Goal: Information Seeking & Learning: Learn about a topic

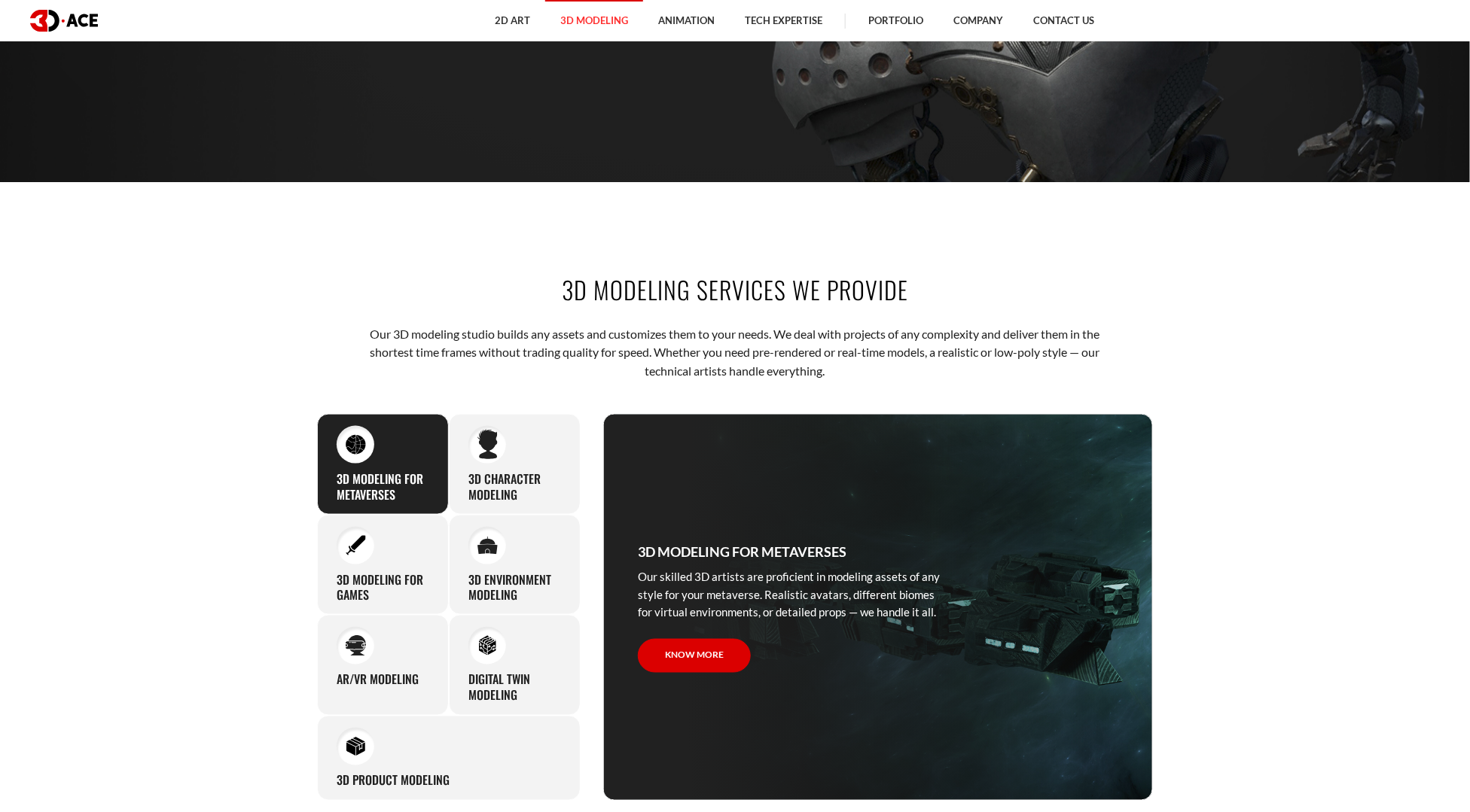
scroll to position [876, 0]
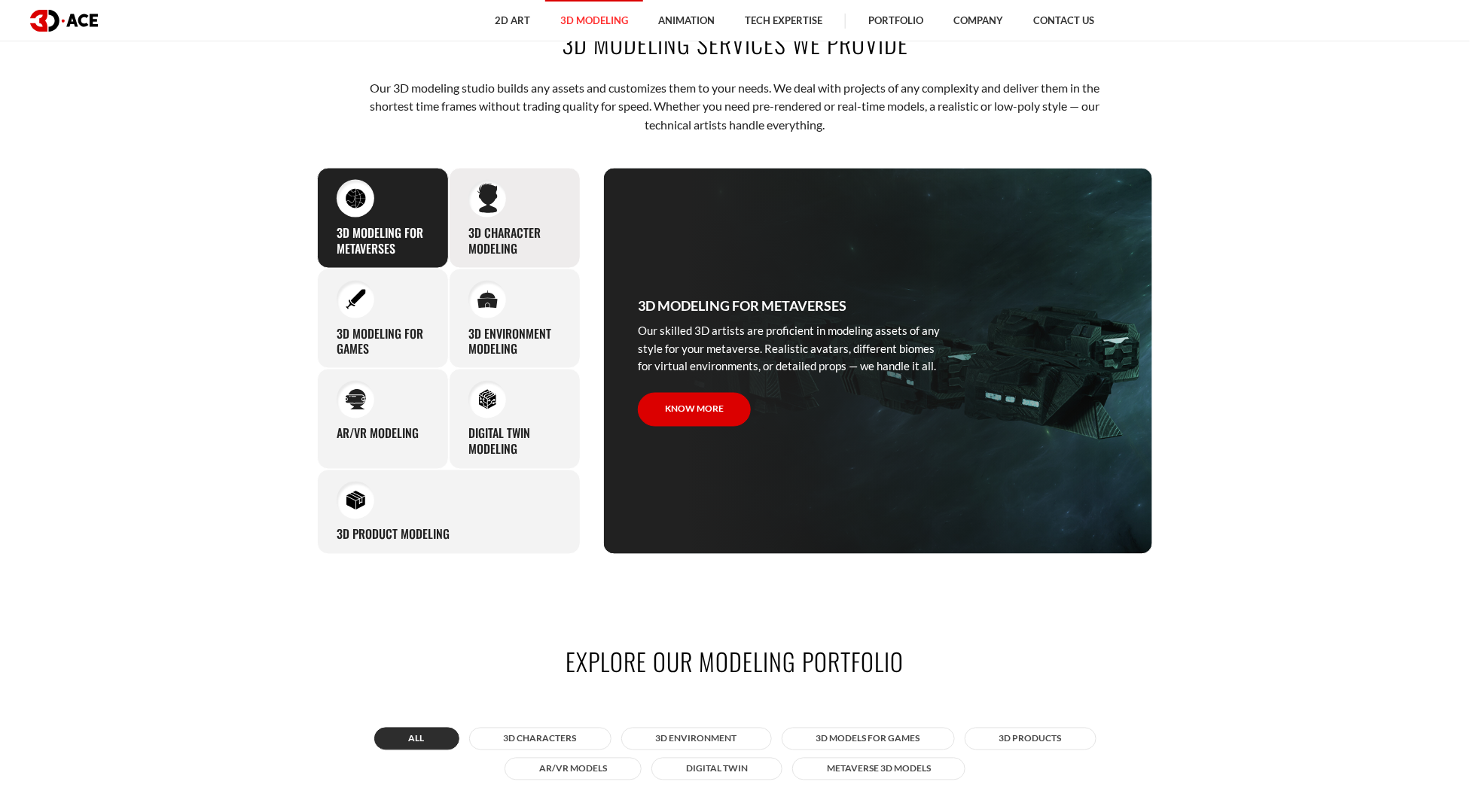
click at [509, 218] on div "3D character modeling We are fond of making memorable characters that captivate…" at bounding box center [515, 218] width 132 height 101
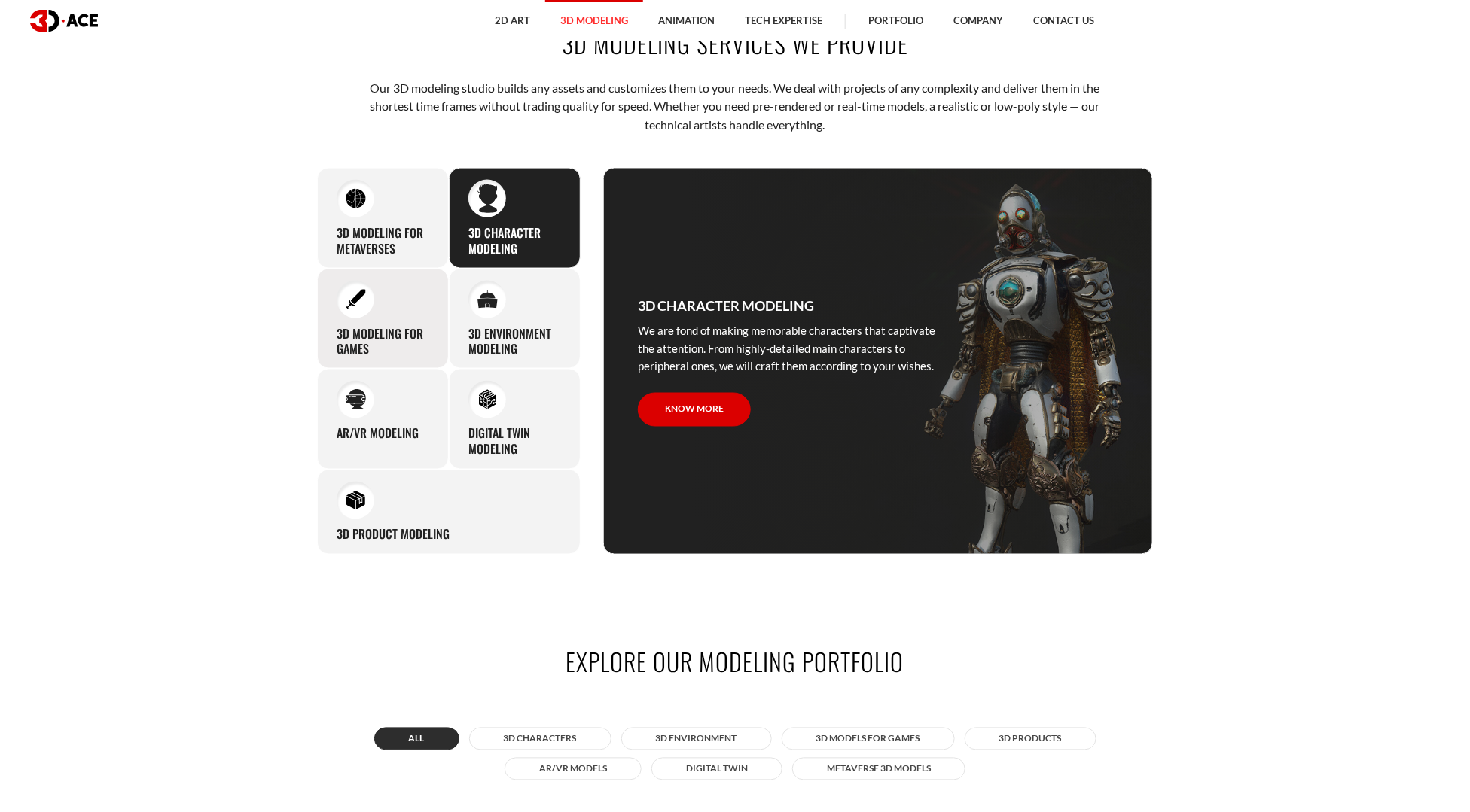
click at [402, 283] on div "3D modeling for games The eye-catching 3D characters, assets, and environments …" at bounding box center [383, 319] width 132 height 101
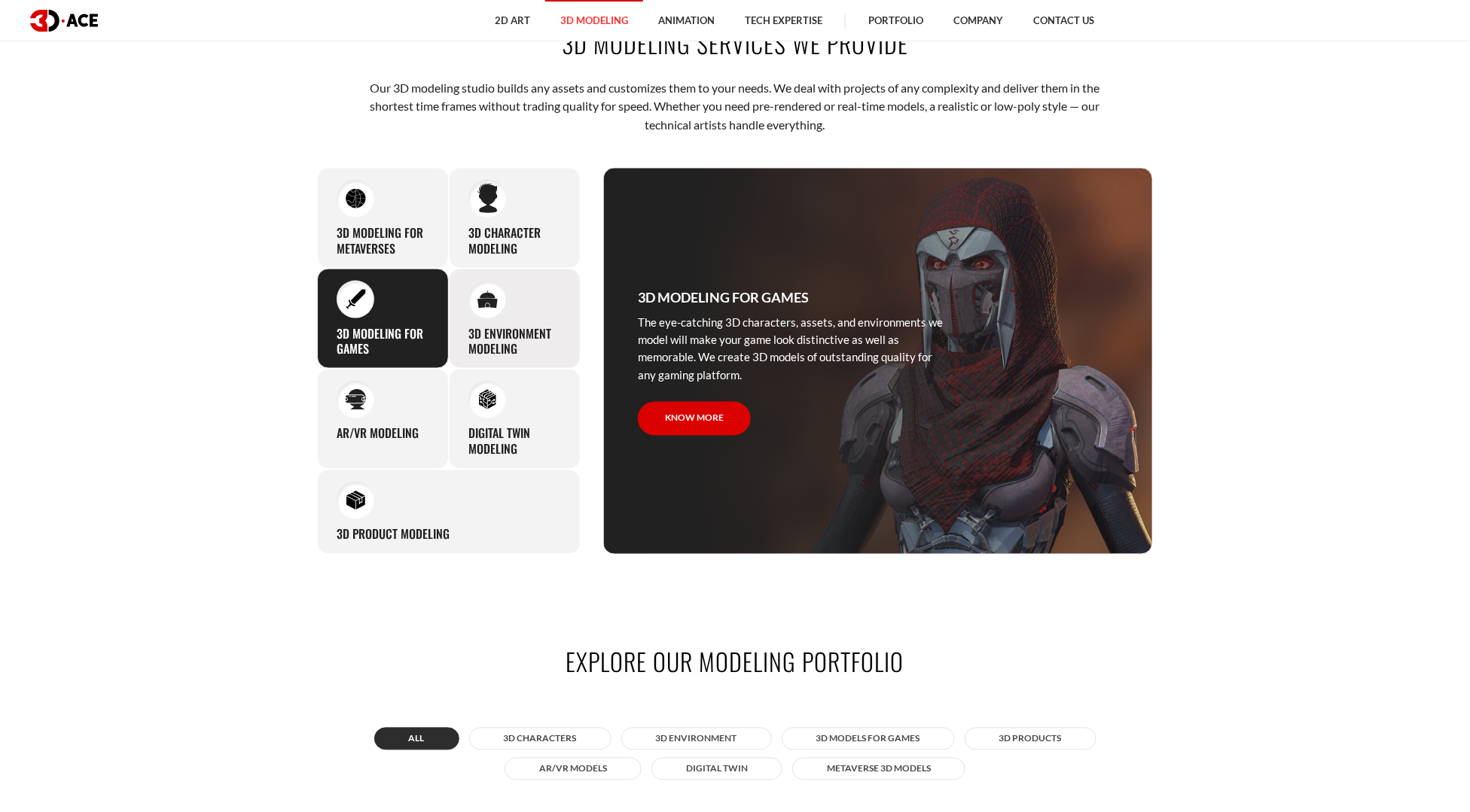
click at [506, 305] on div "3D environment modeling You can count on our profound experience of designing g…" at bounding box center [515, 319] width 132 height 101
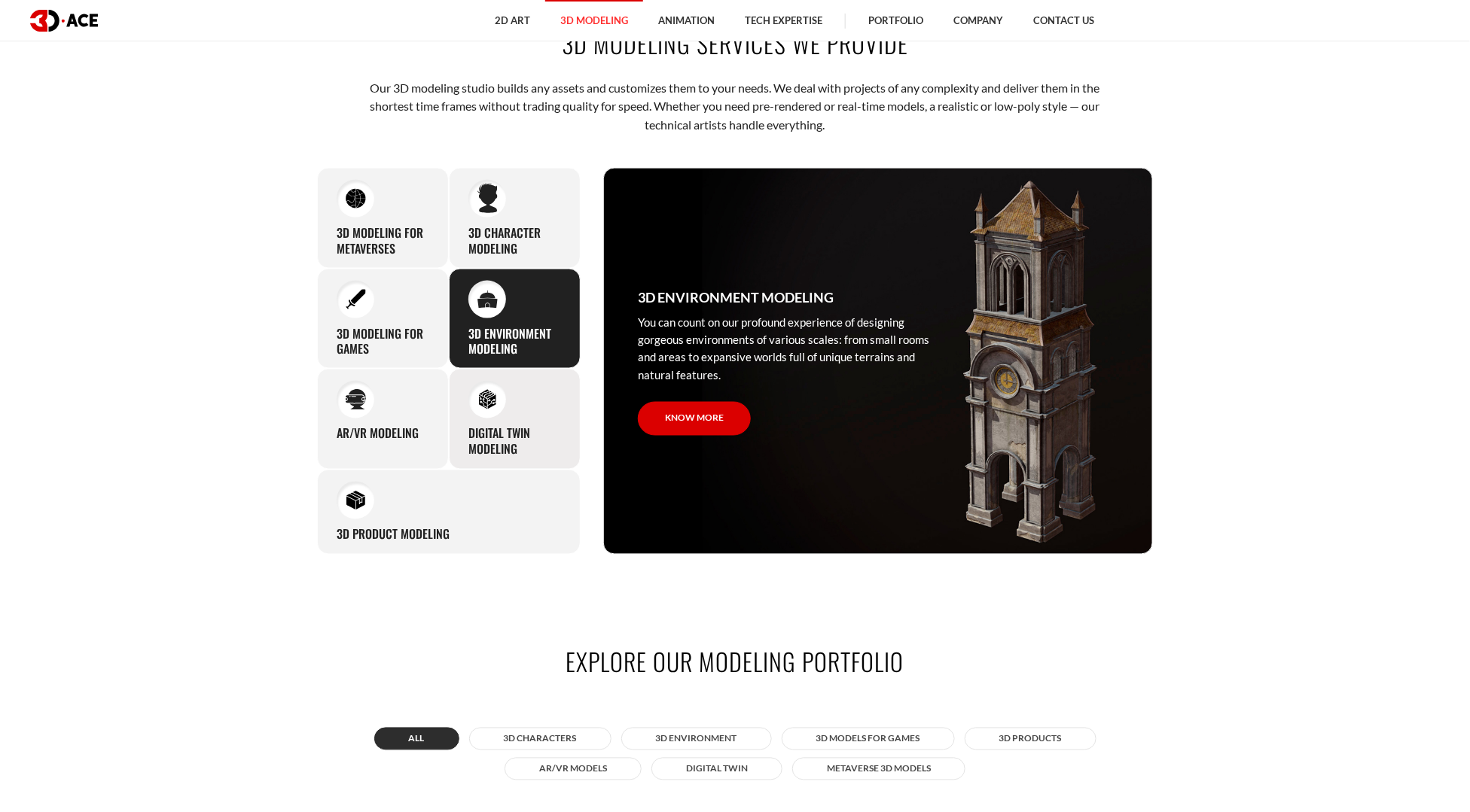
click at [512, 416] on div "Digital Twin modeling Though modeling for digital twins can become a real chall…" at bounding box center [515, 419] width 132 height 101
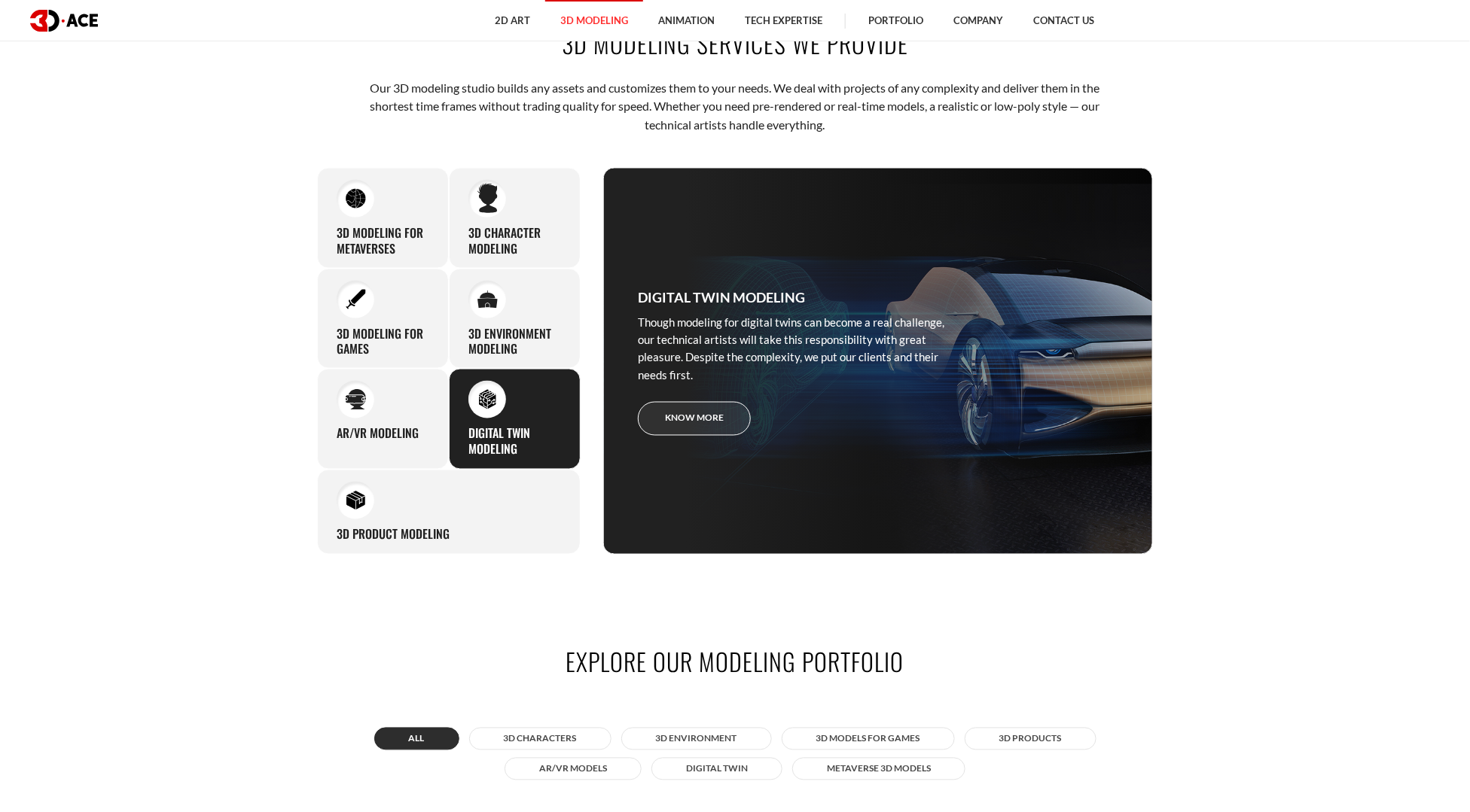
click at [682, 417] on link "Know more" at bounding box center [694, 418] width 113 height 34
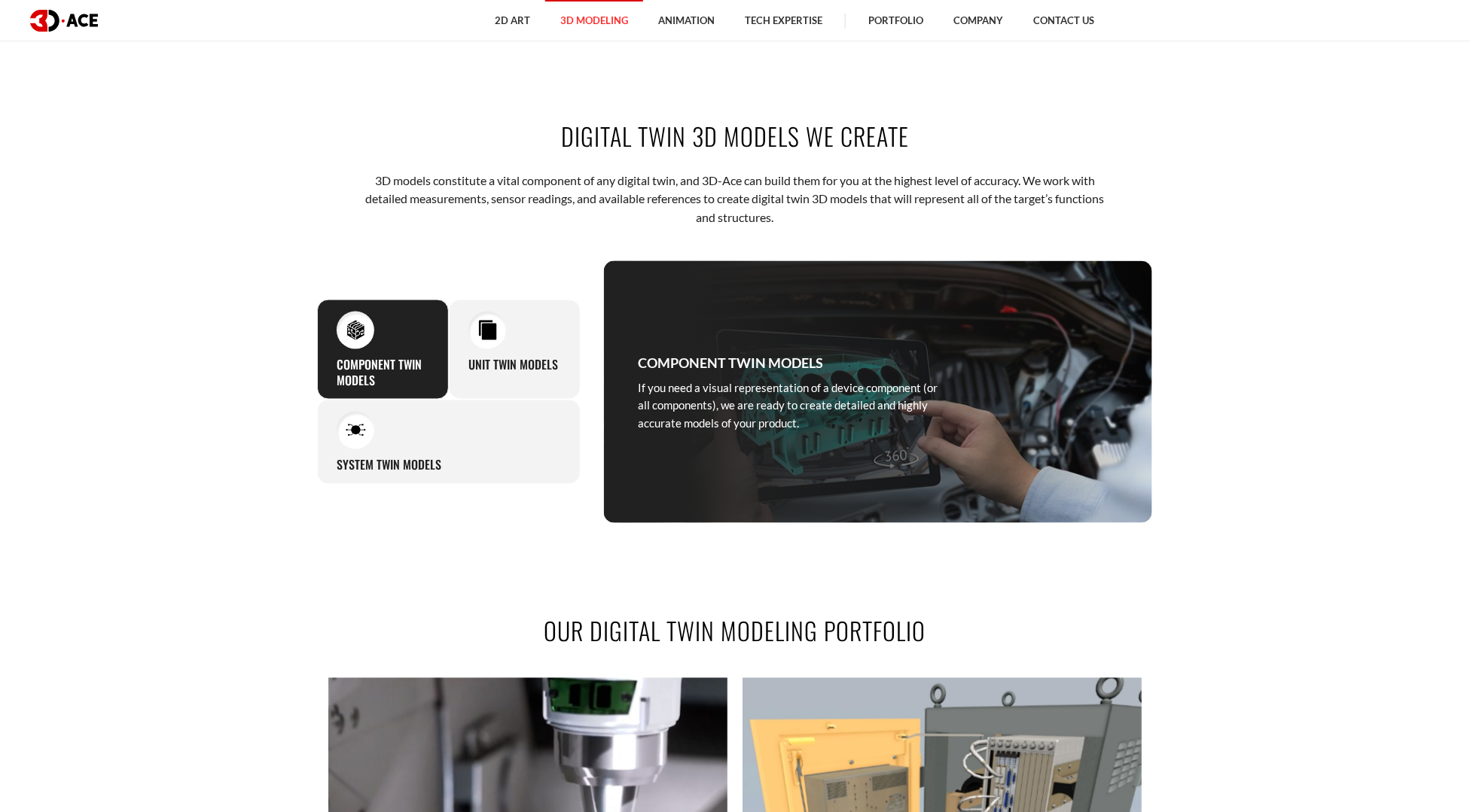
scroll to position [935, 0]
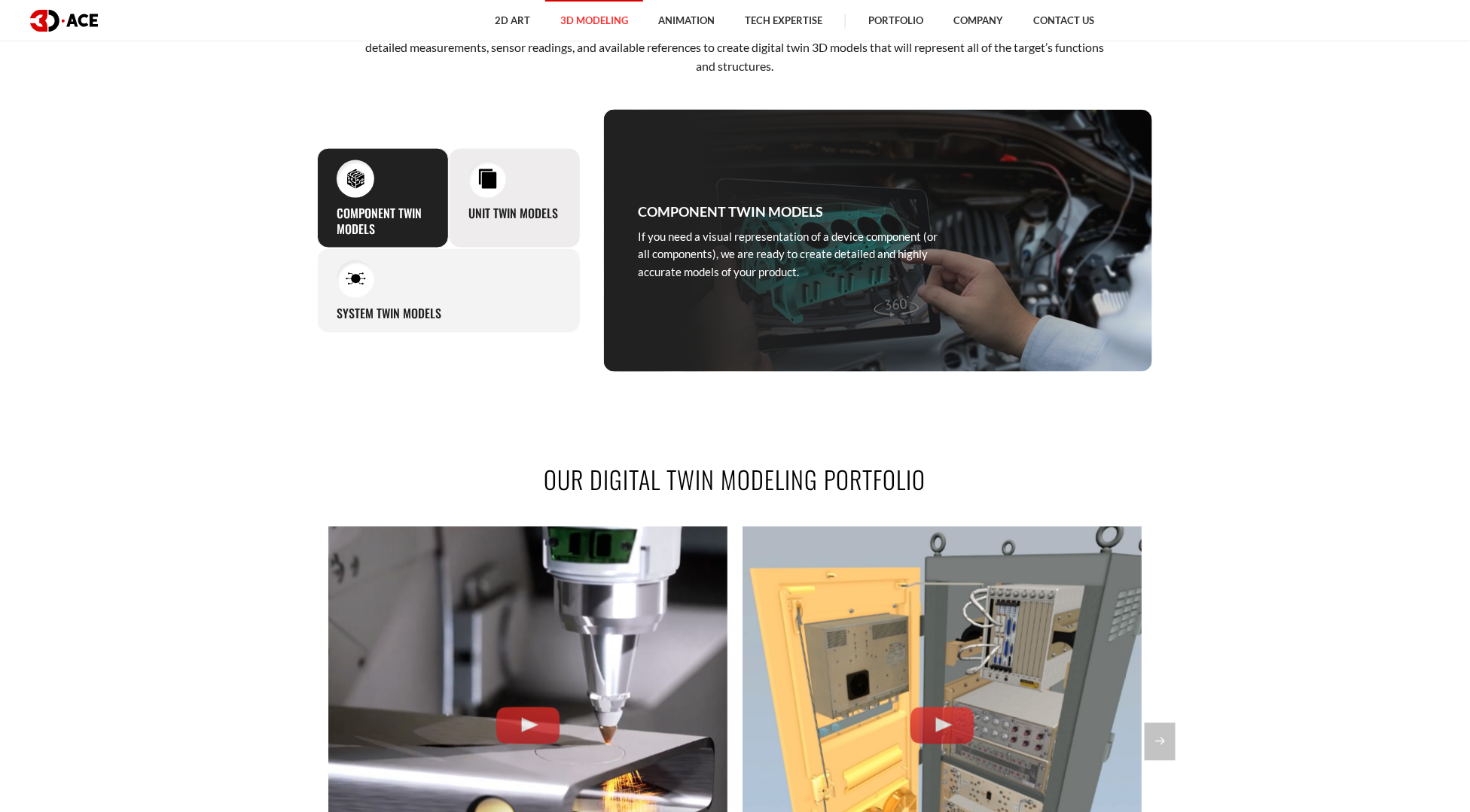
click at [515, 211] on h3 "Unit Twin Models" at bounding box center [513, 213] width 89 height 16
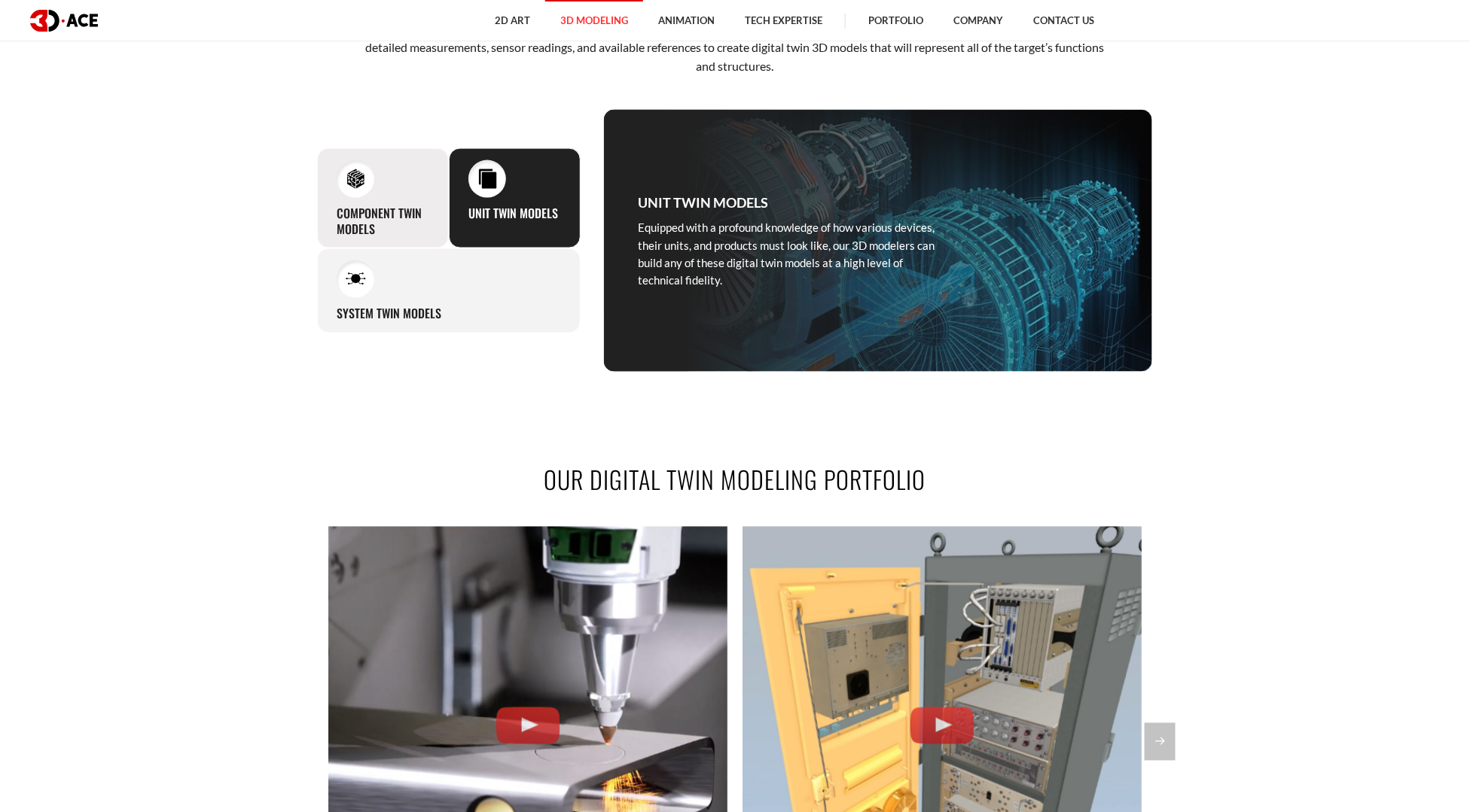
click at [348, 197] on div "Component Twin Models If you need a visual representation of a device component…" at bounding box center [383, 198] width 132 height 101
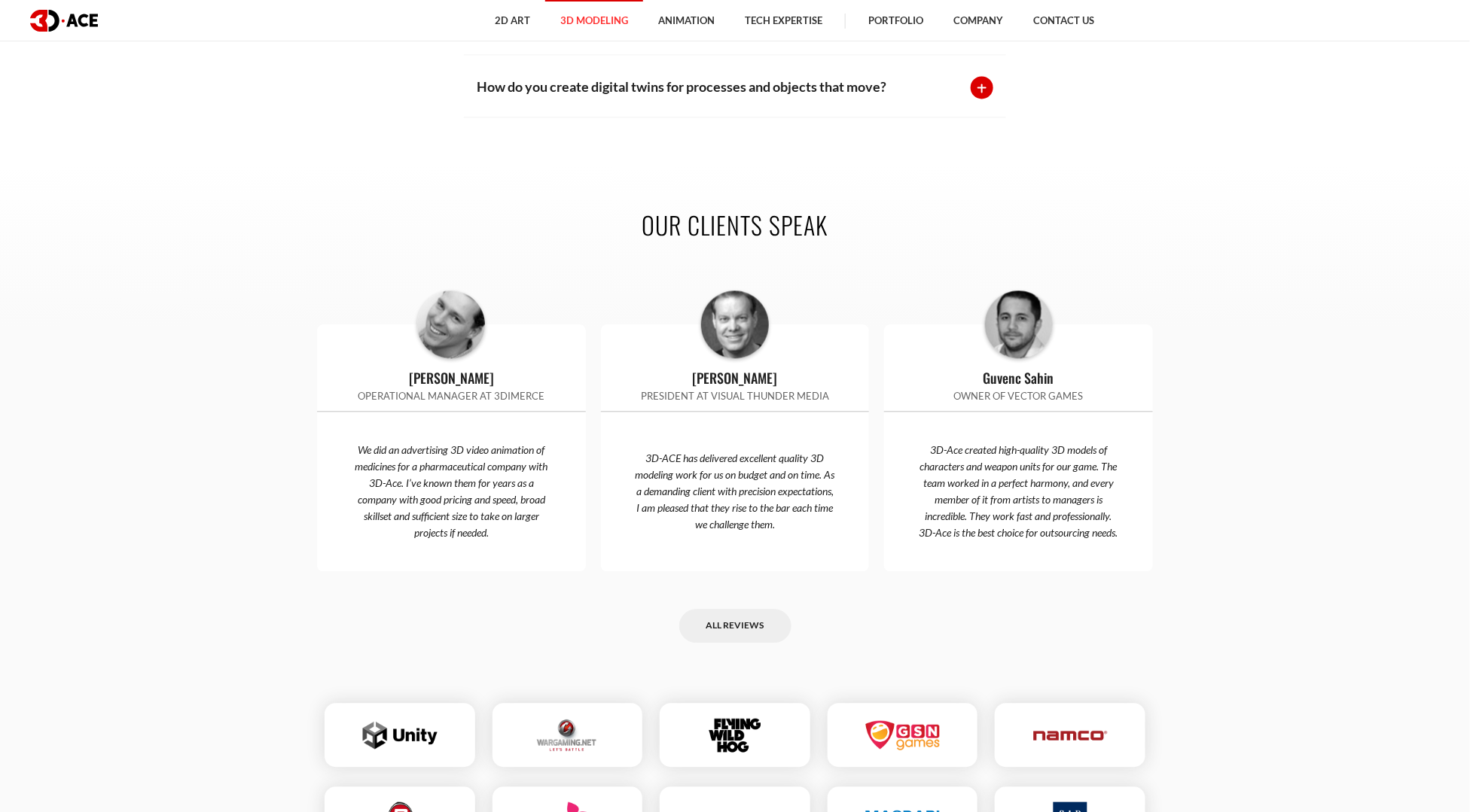
scroll to position [4093, 0]
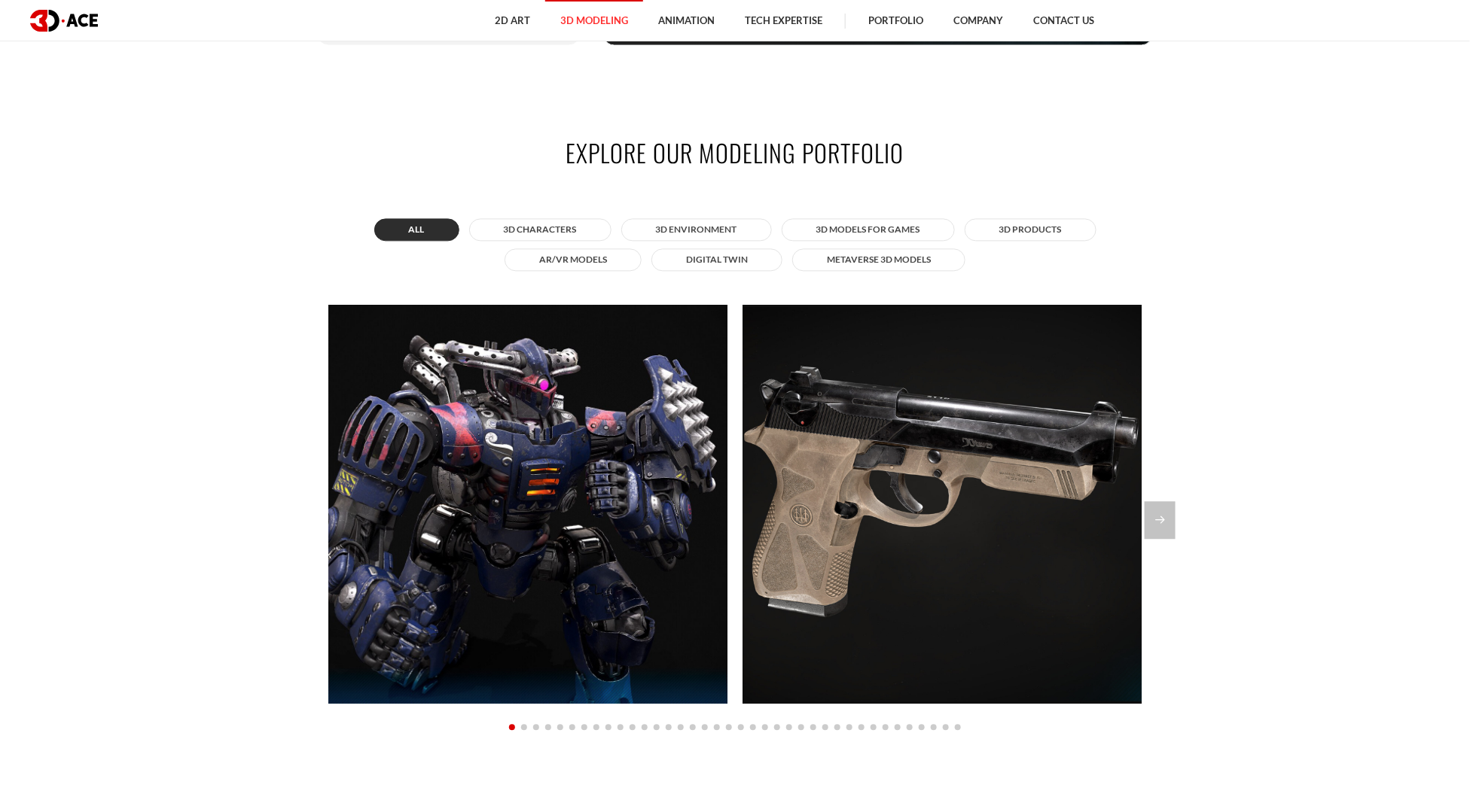
scroll to position [1387, 0]
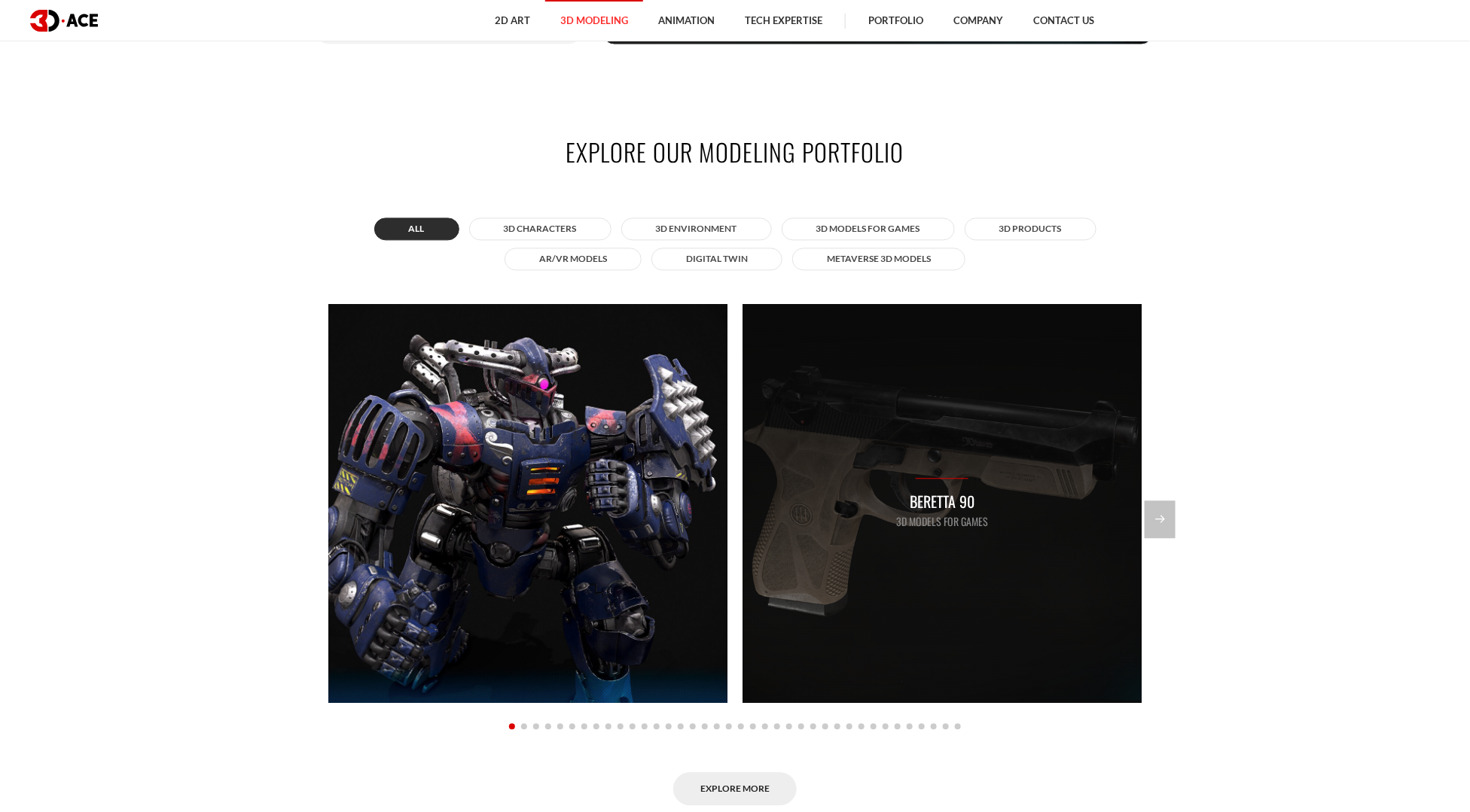
click at [913, 471] on div "Beretta 90 3D Models for Games" at bounding box center [942, 503] width 399 height 399
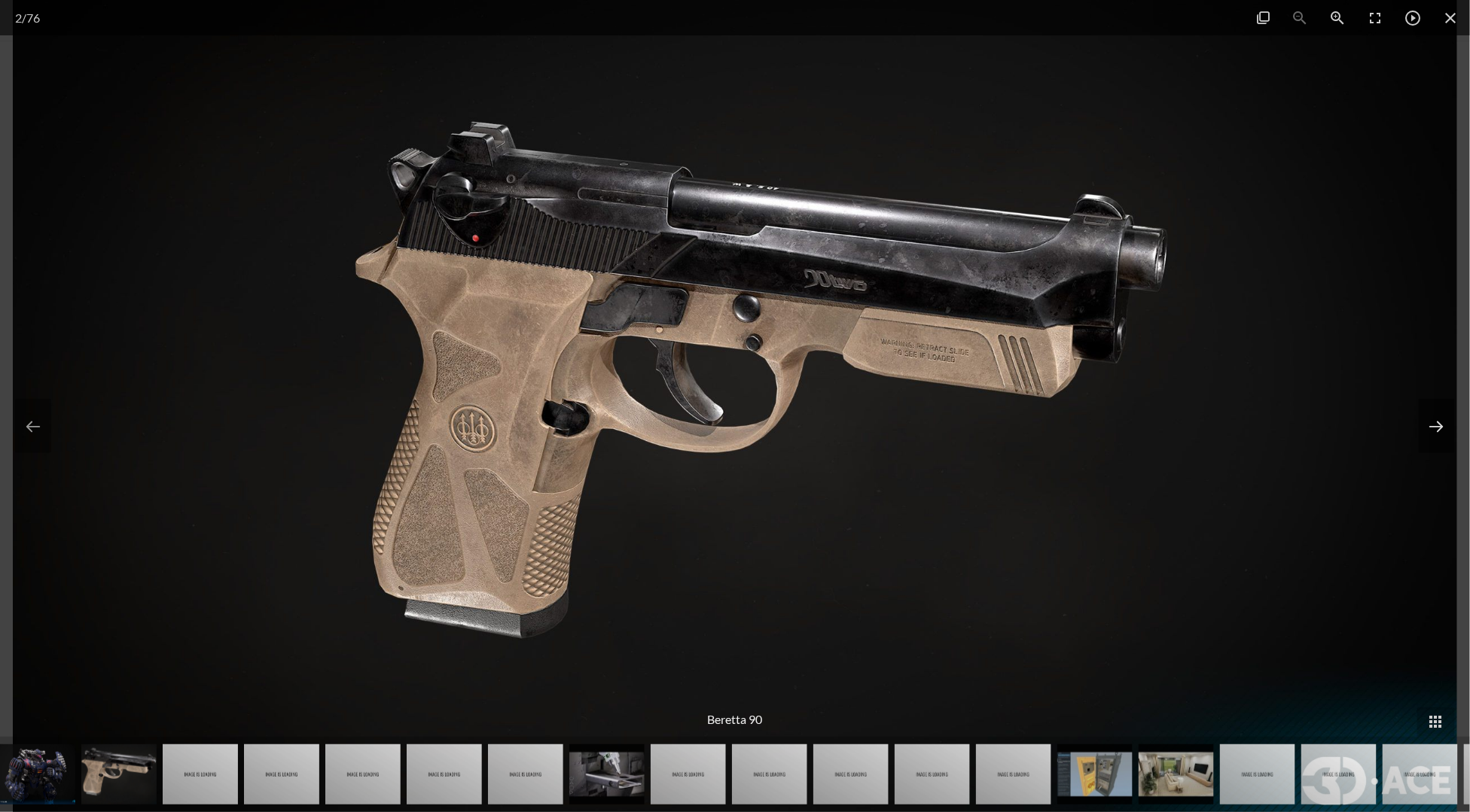
click at [1431, 426] on button at bounding box center [1436, 426] width 36 height 54
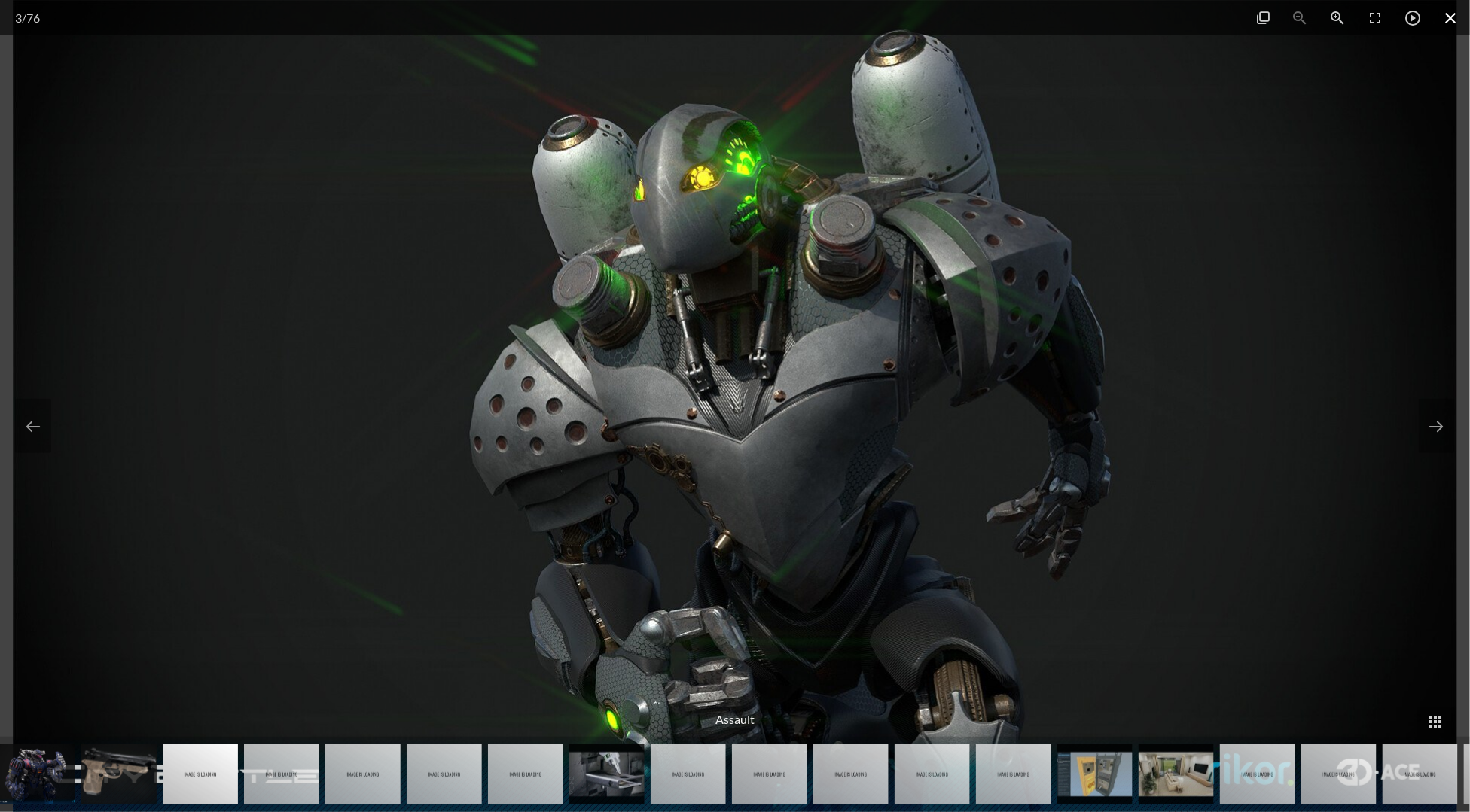
click at [1449, 13] on span at bounding box center [1451, 17] width 38 height 35
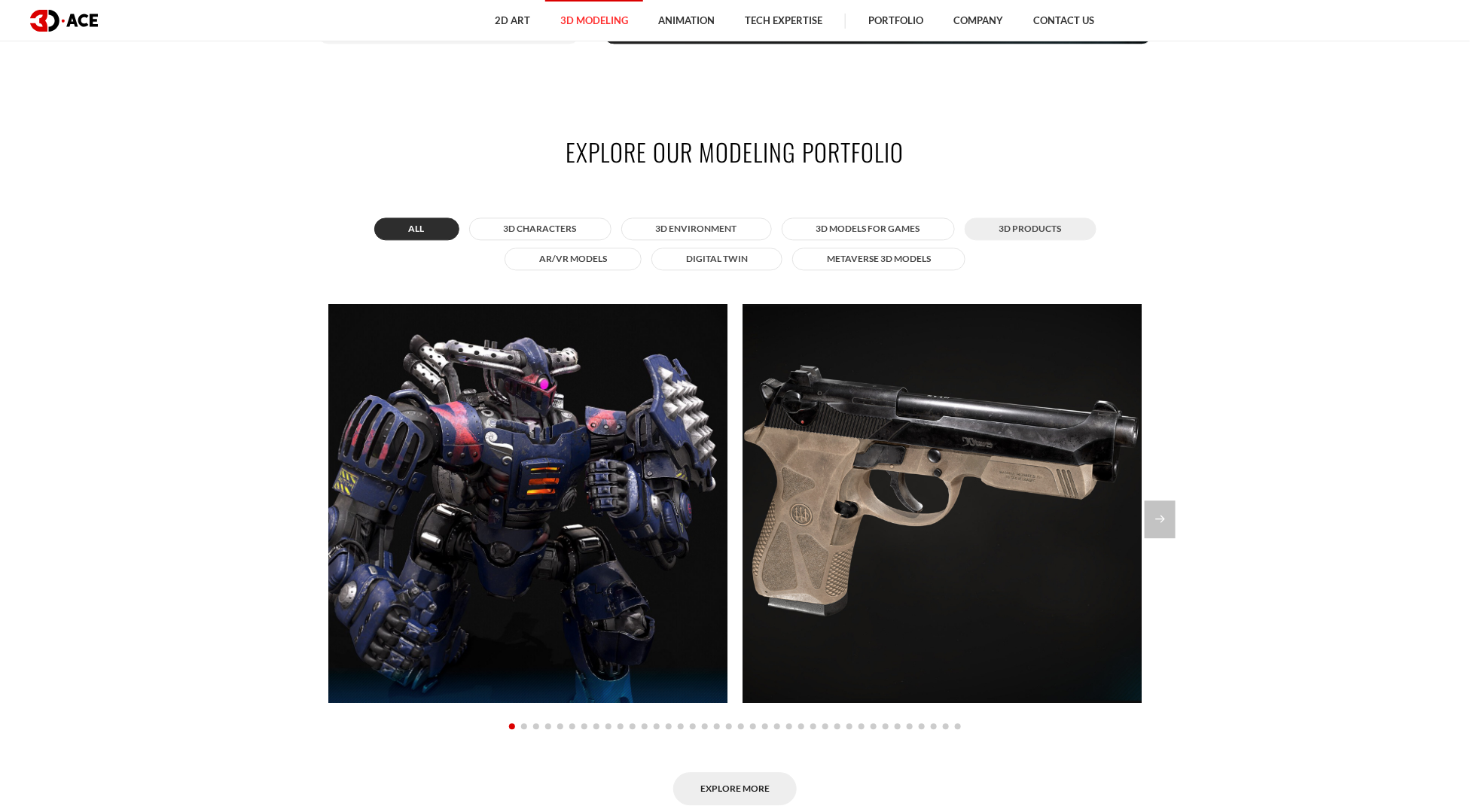
click at [1019, 233] on button "3D Products" at bounding box center [1031, 229] width 132 height 23
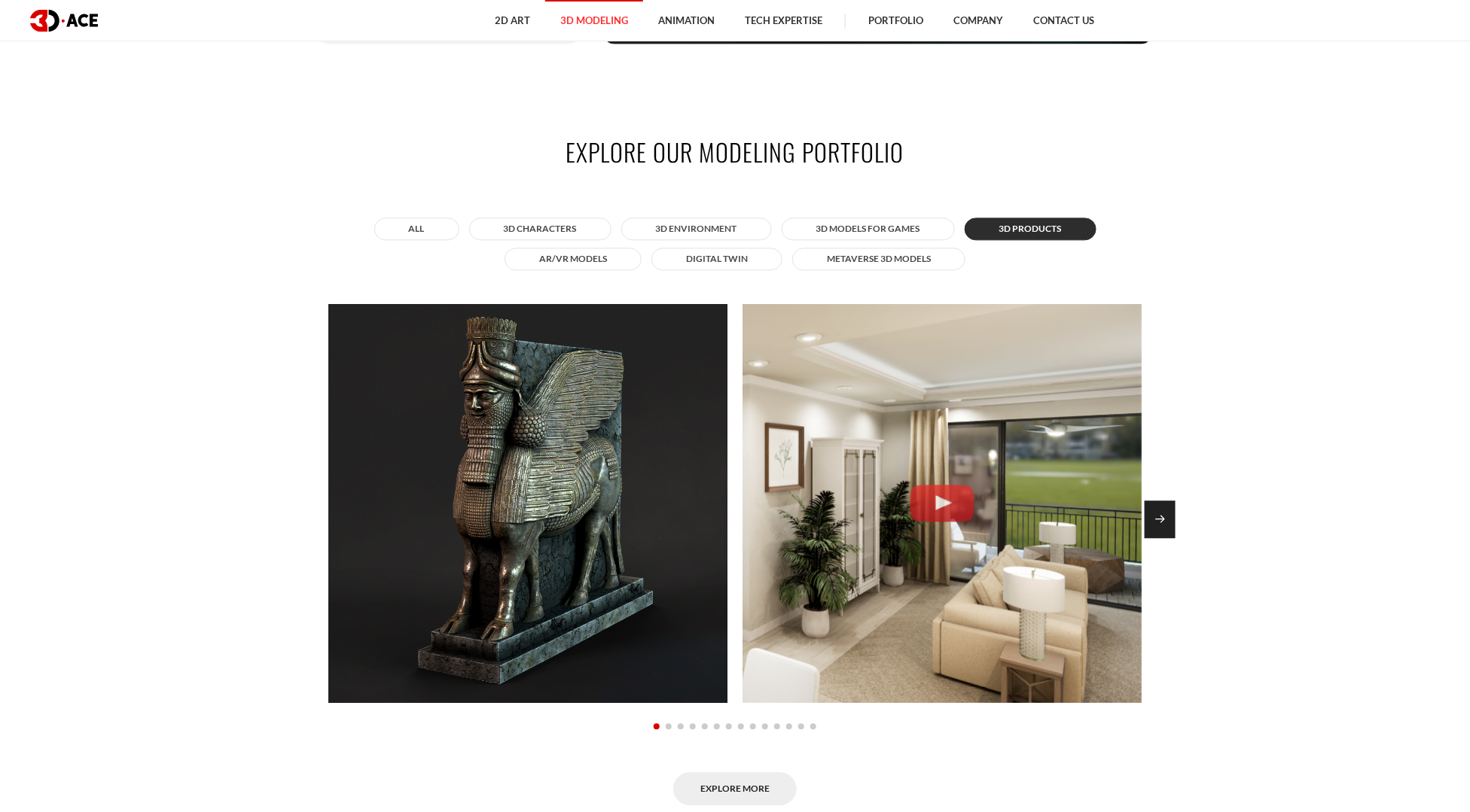
click at [1158, 511] on div "Next slide" at bounding box center [1159, 519] width 31 height 38
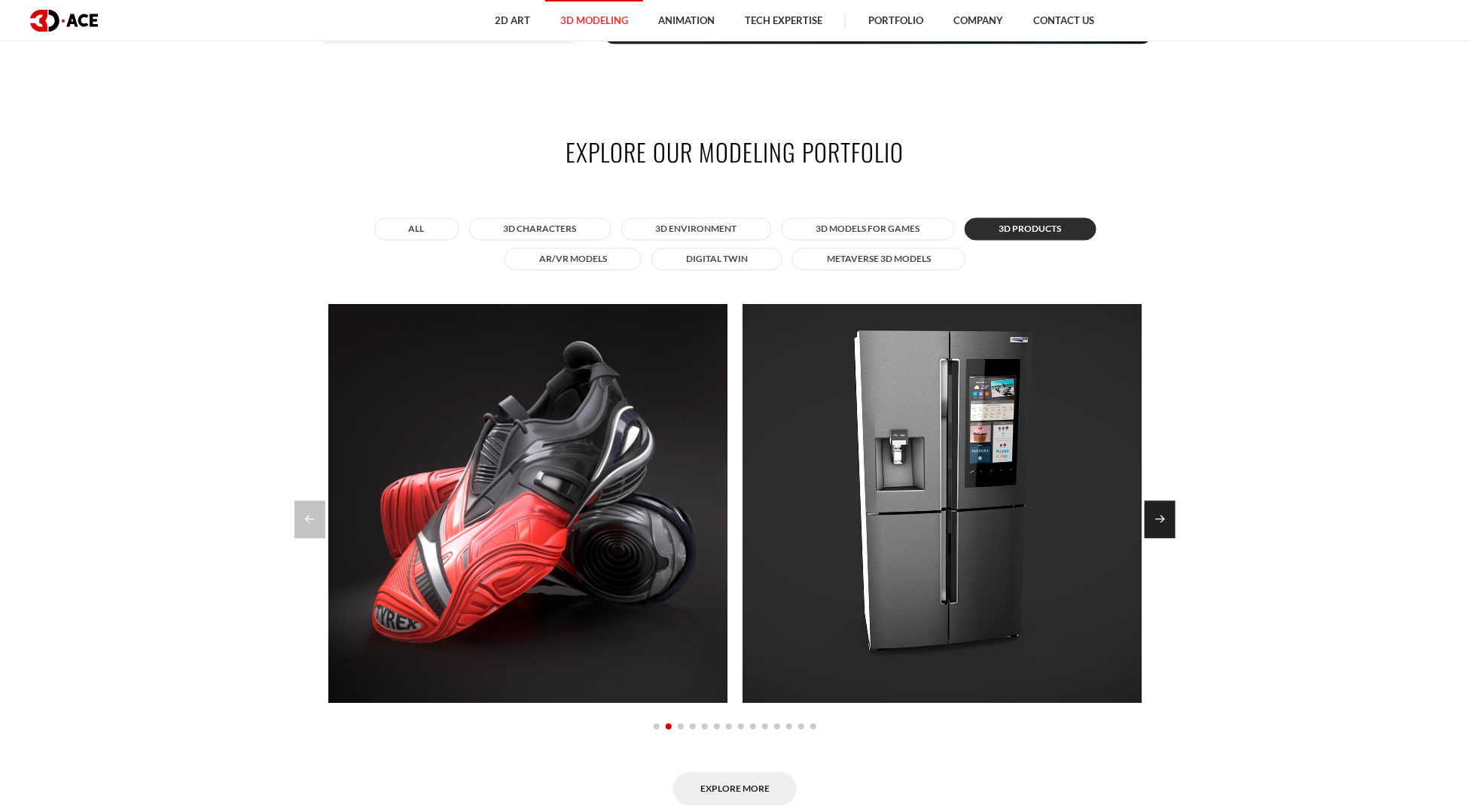
click at [1158, 511] on div "Next slide" at bounding box center [1159, 519] width 31 height 38
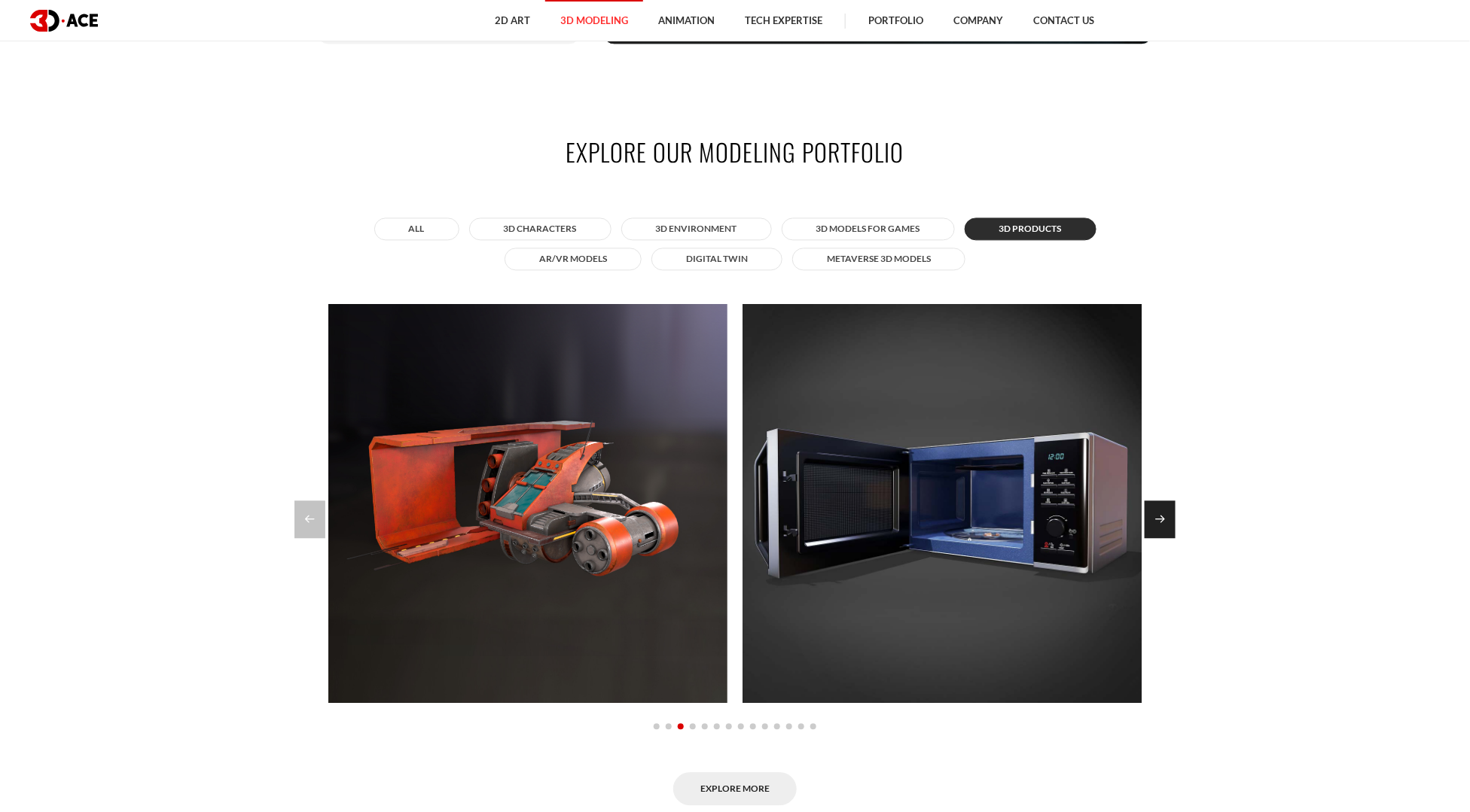
click at [1158, 511] on div "Next slide" at bounding box center [1159, 519] width 31 height 38
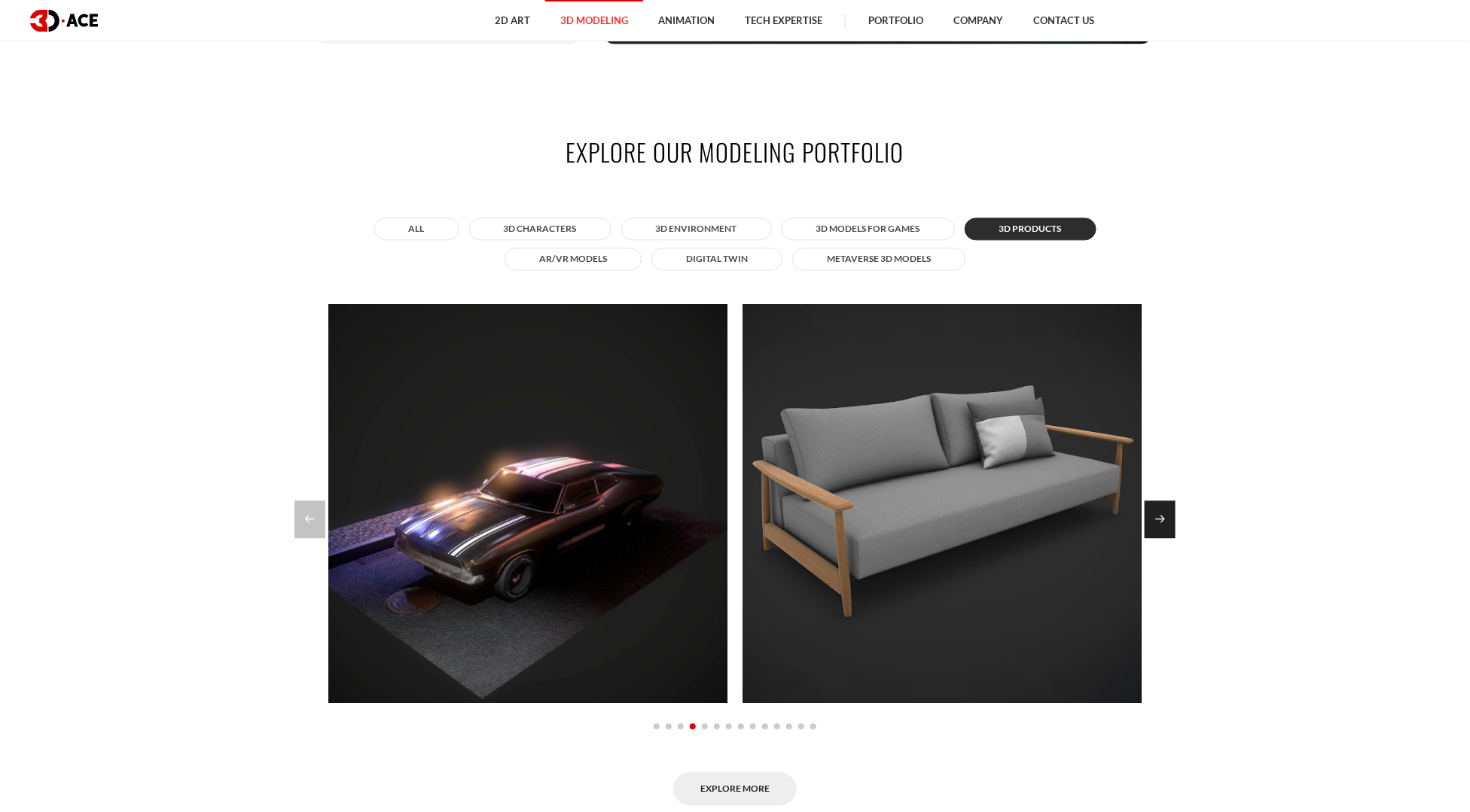
click at [1158, 511] on div "Next slide" at bounding box center [1159, 519] width 31 height 38
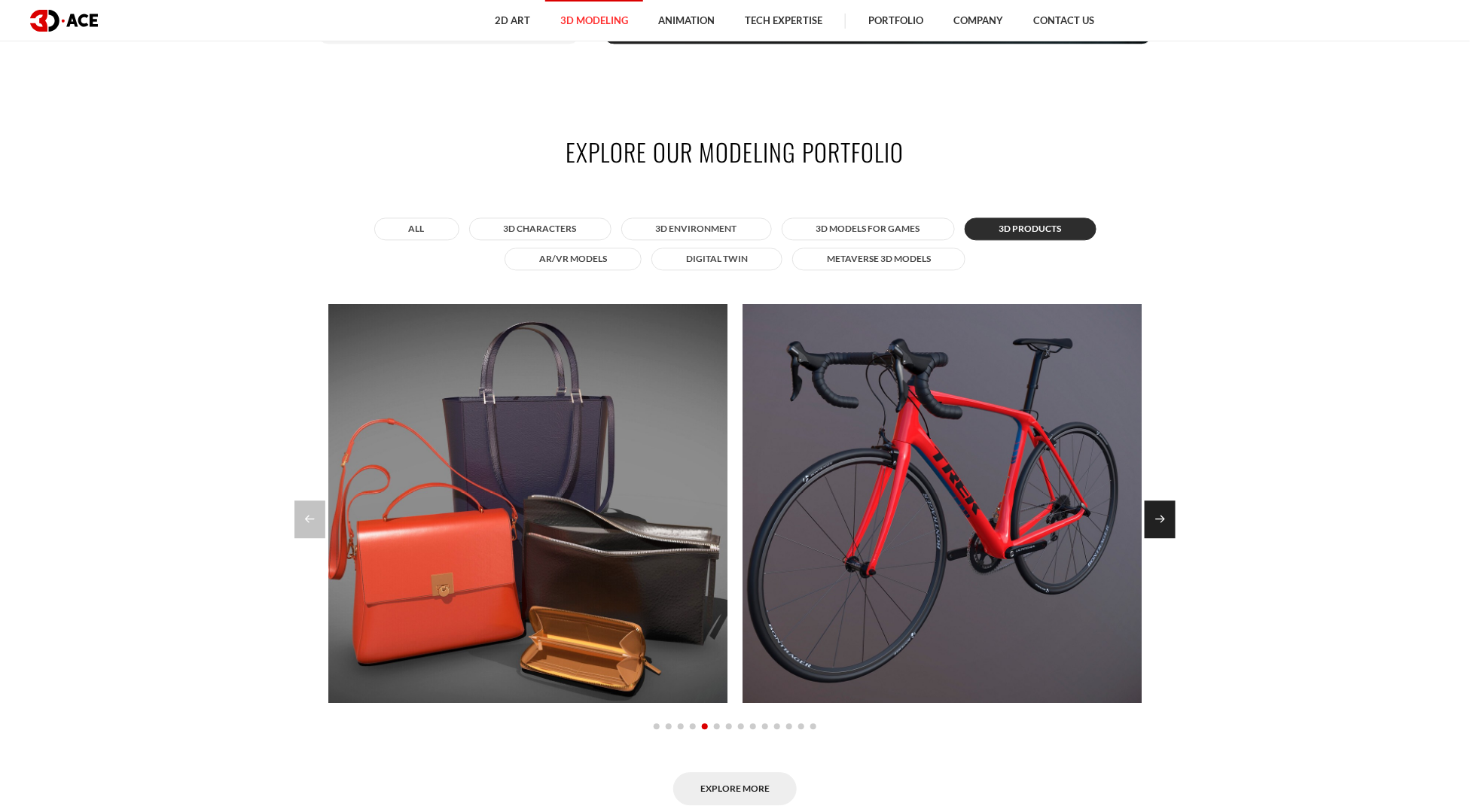
click at [1158, 511] on div "Next slide" at bounding box center [1159, 519] width 31 height 38
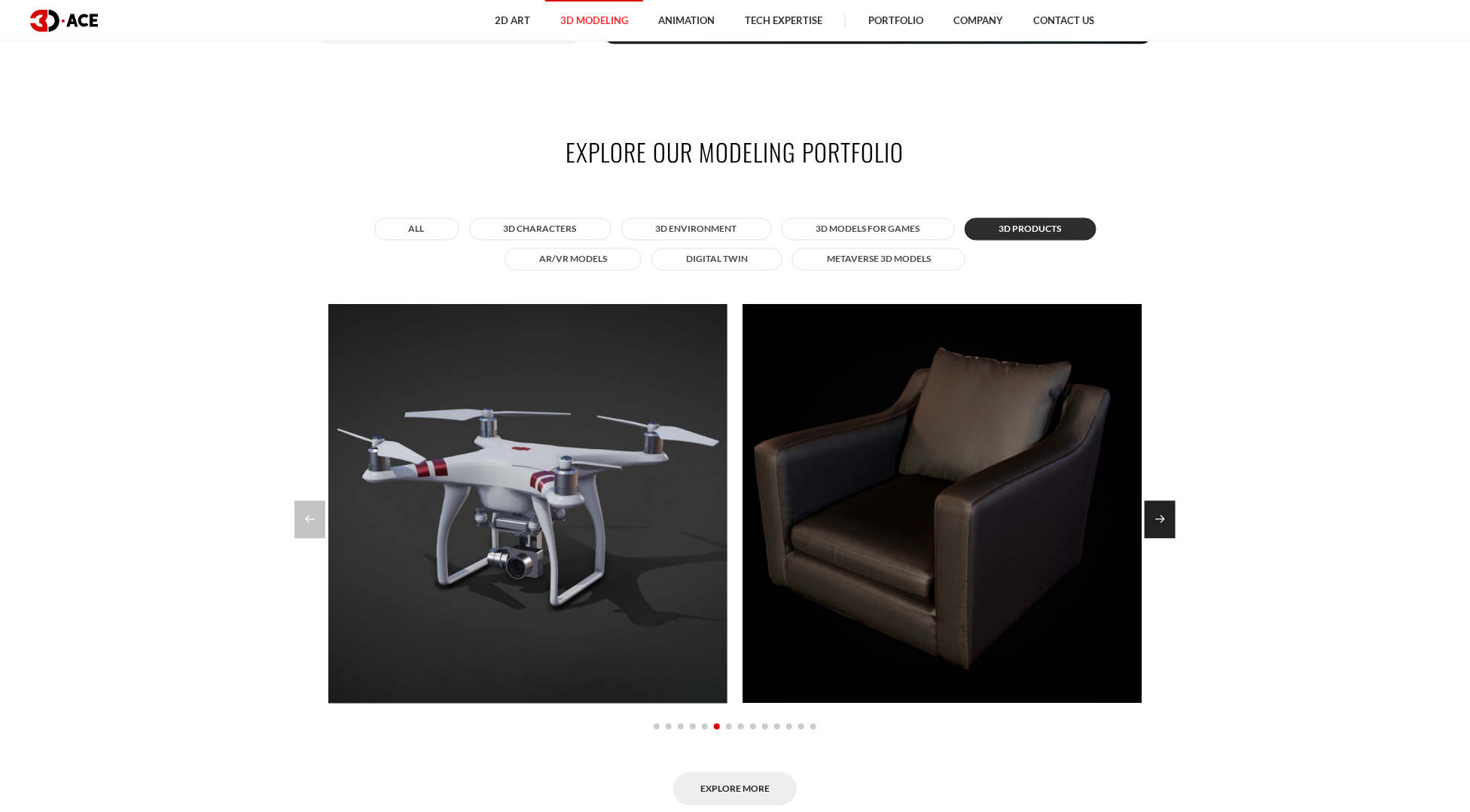
click at [1158, 511] on div "Next slide" at bounding box center [1159, 519] width 31 height 38
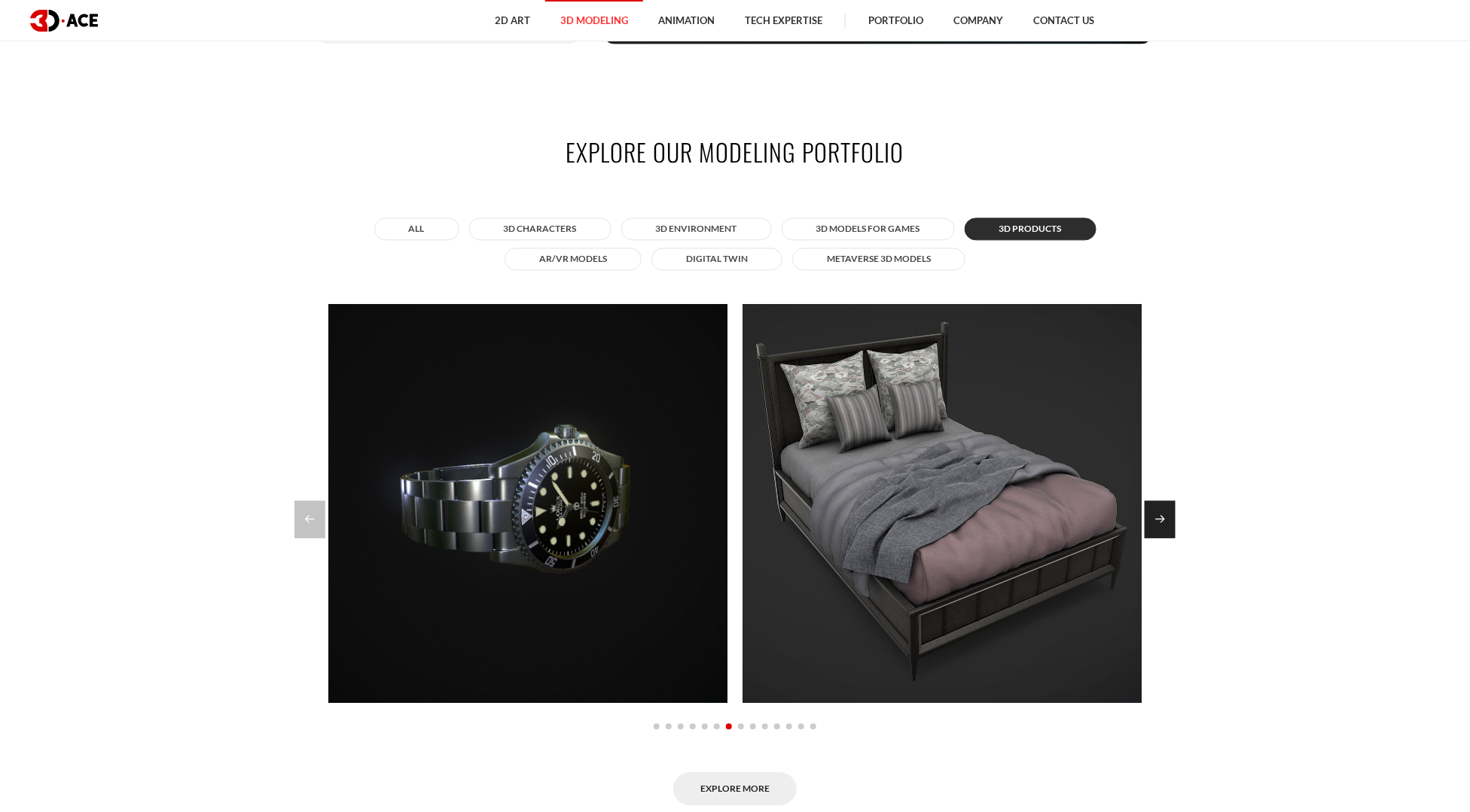
click at [1158, 511] on div "Next slide" at bounding box center [1159, 519] width 31 height 38
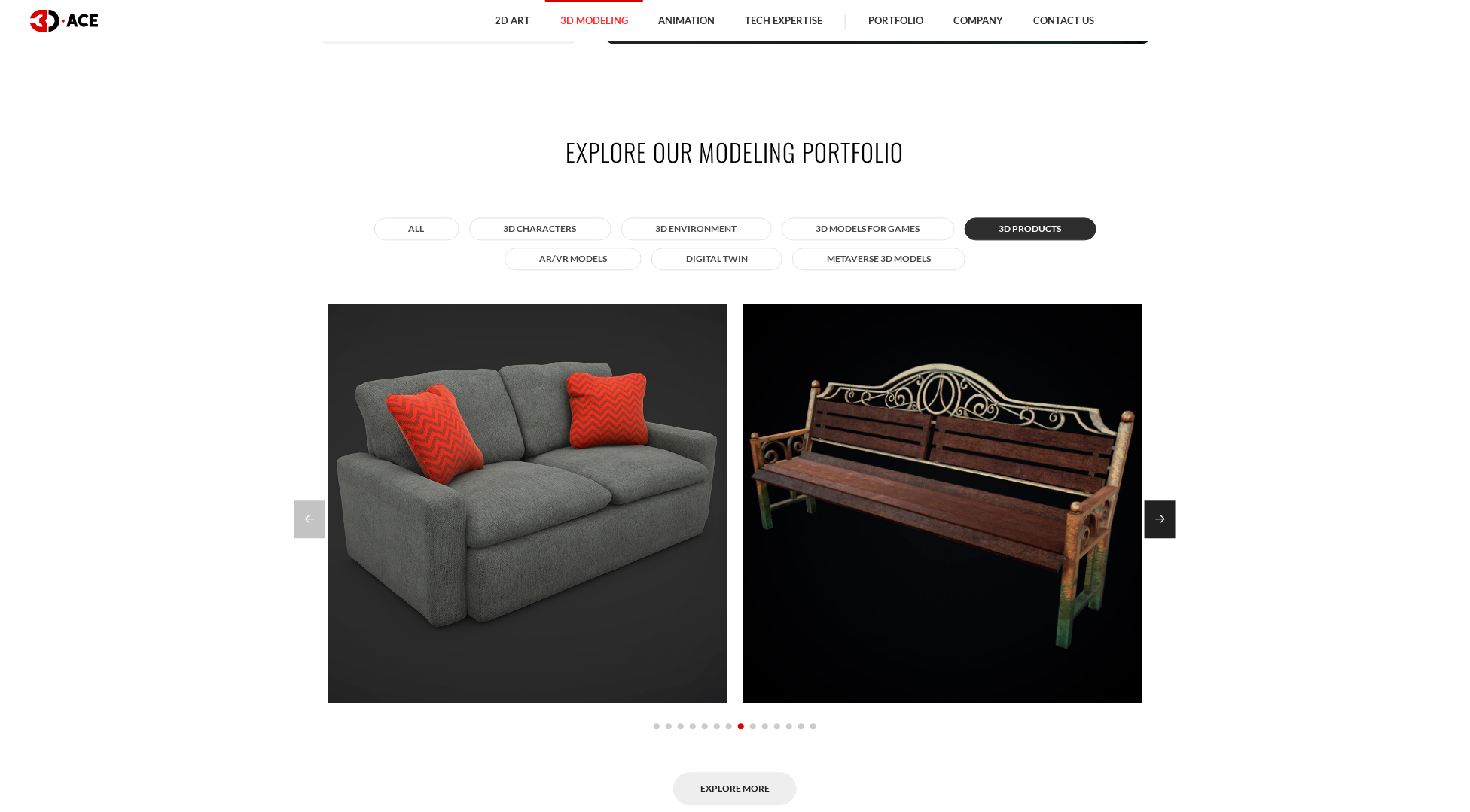
click at [1158, 511] on div "Next slide" at bounding box center [1159, 519] width 31 height 38
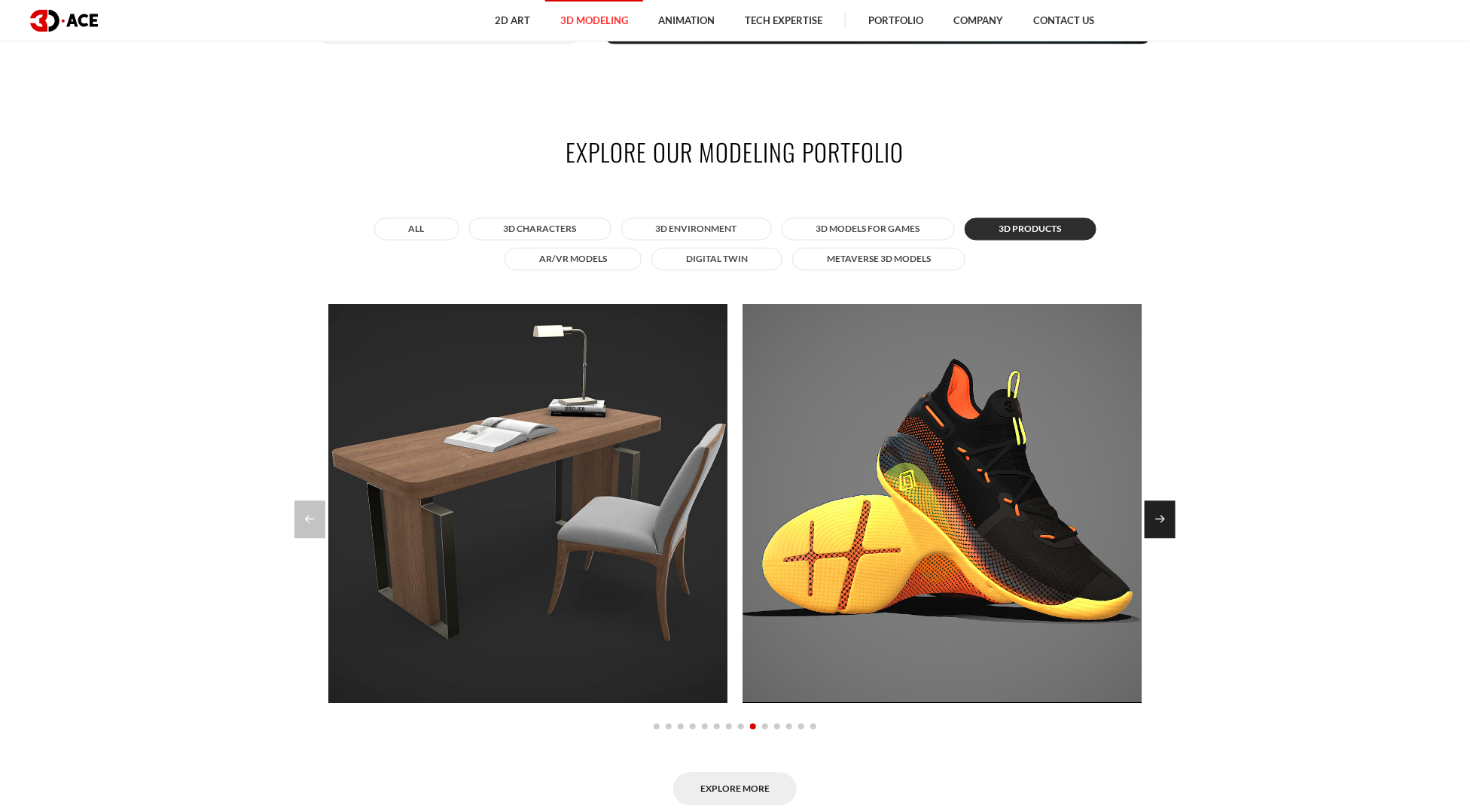
click at [1158, 511] on div "Next slide" at bounding box center [1159, 519] width 31 height 38
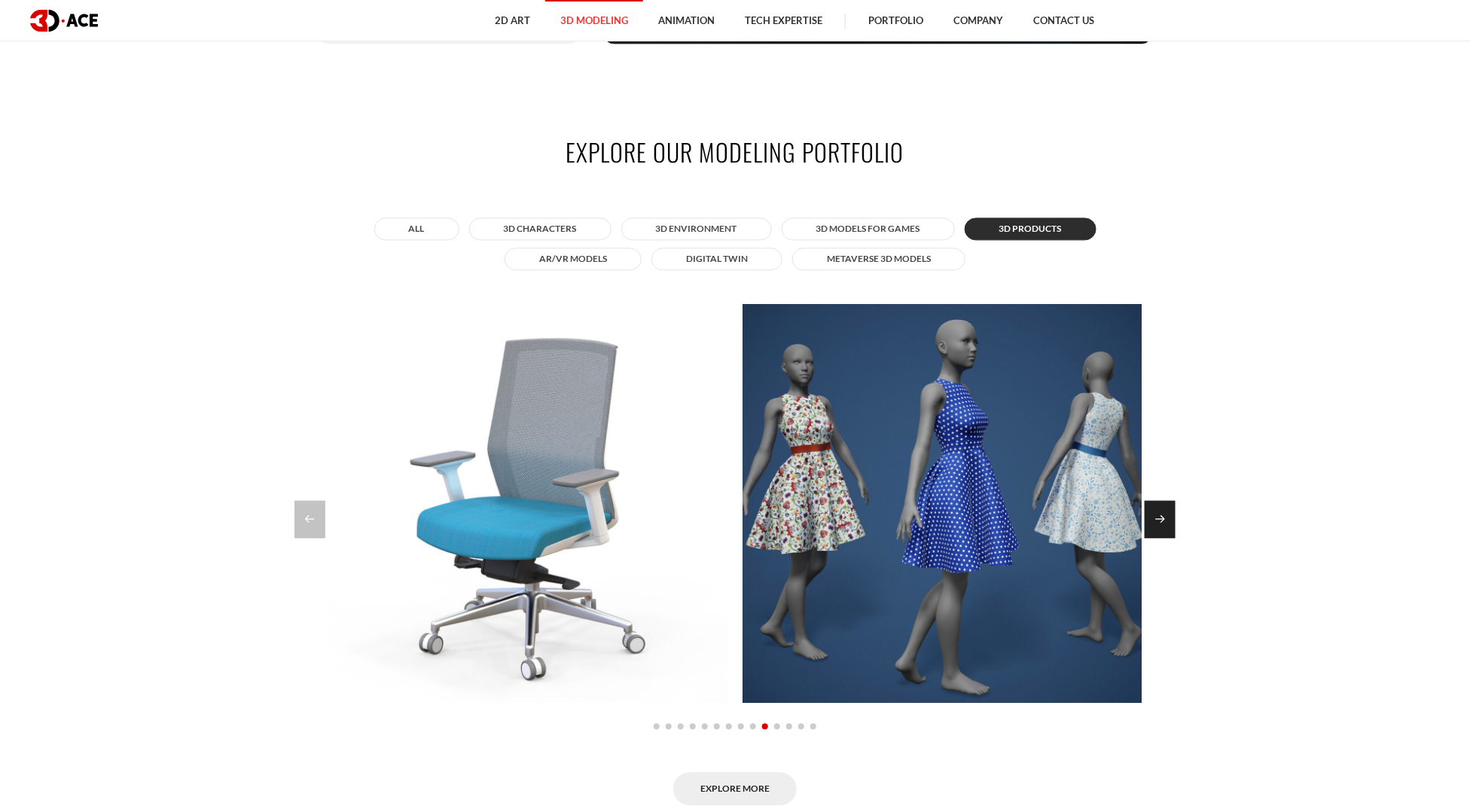
click at [1158, 511] on div "Next slide" at bounding box center [1159, 519] width 31 height 38
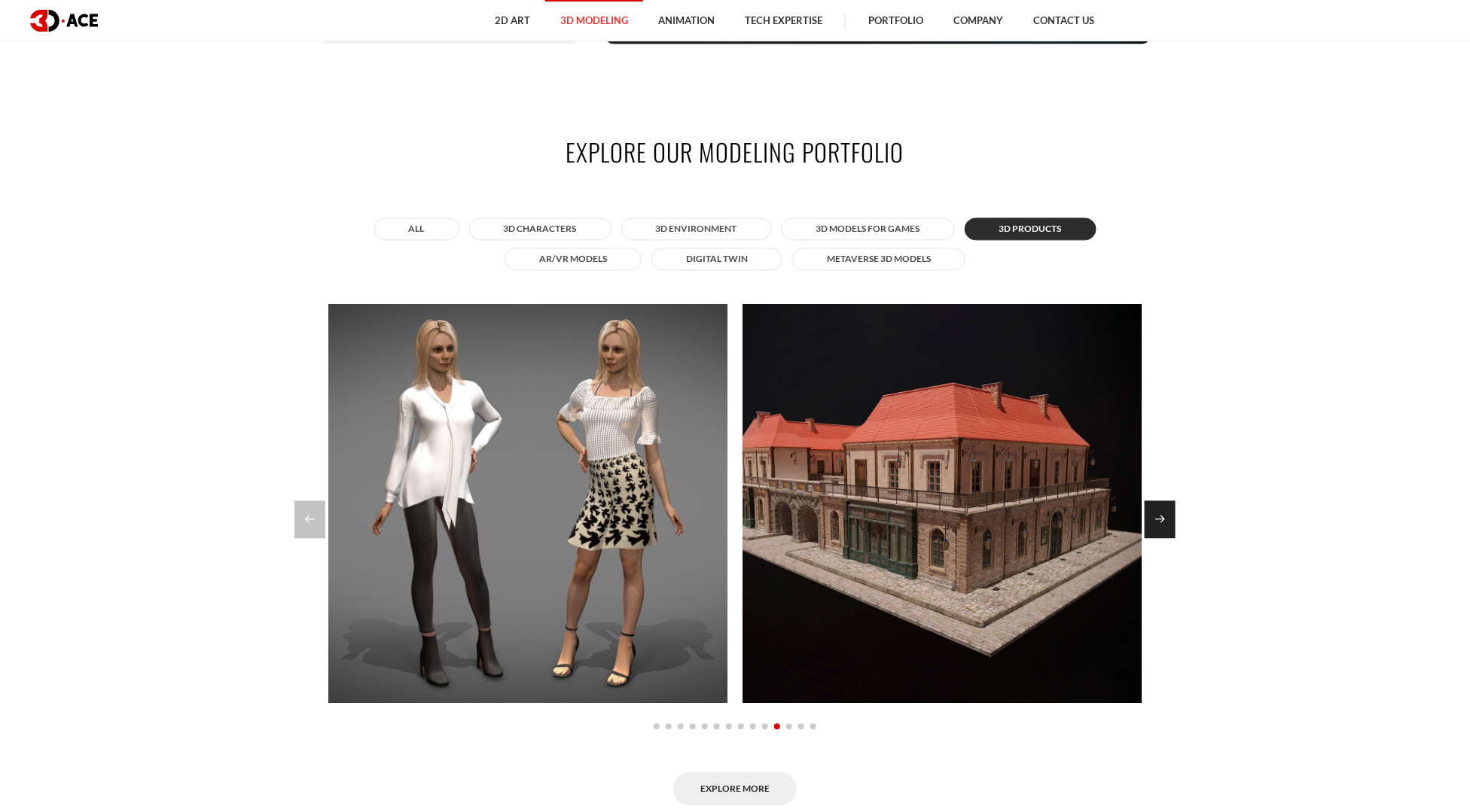
click at [1158, 511] on div "Next slide" at bounding box center [1159, 519] width 31 height 38
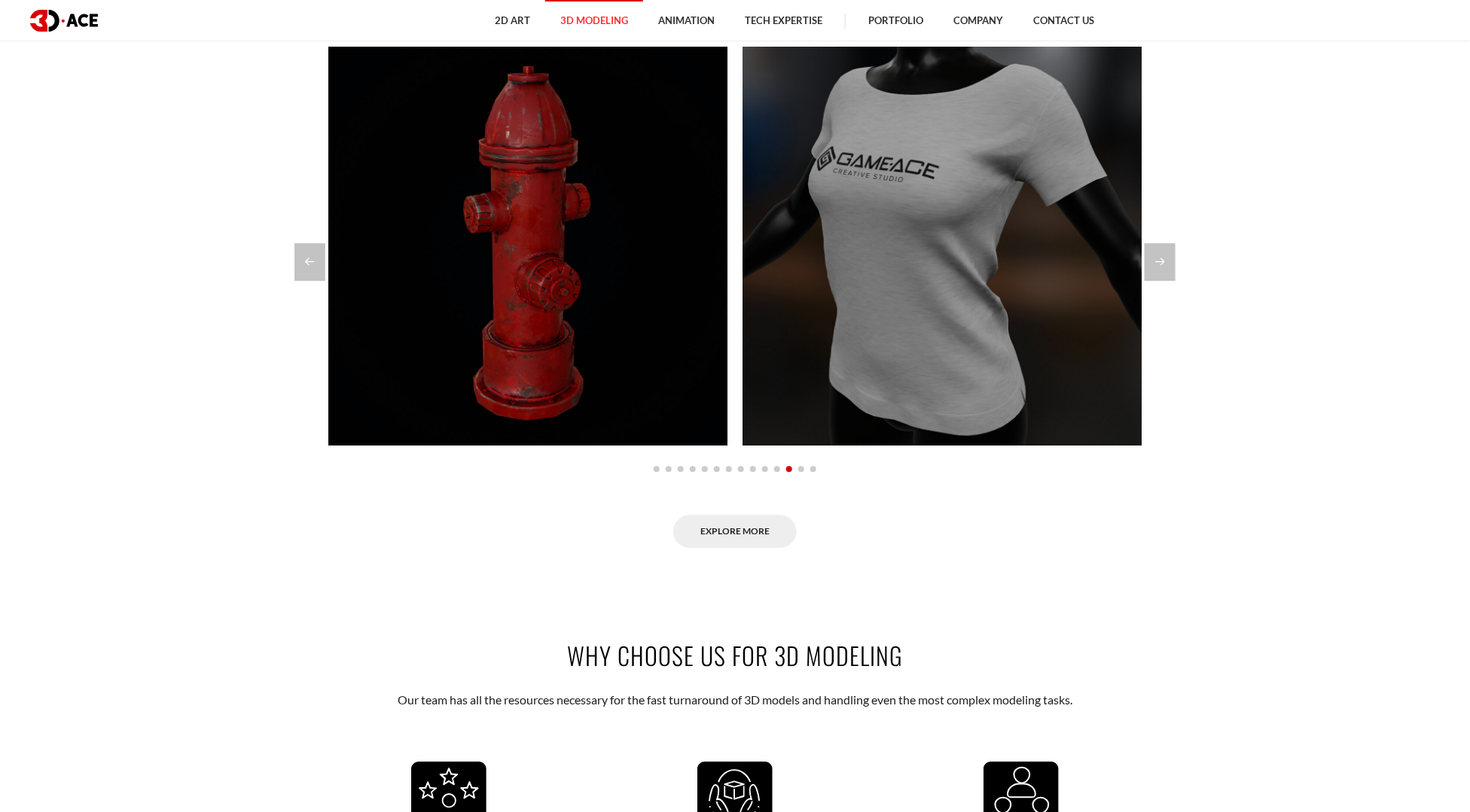
scroll to position [1626, 0]
